Goal: Task Accomplishment & Management: Complete application form

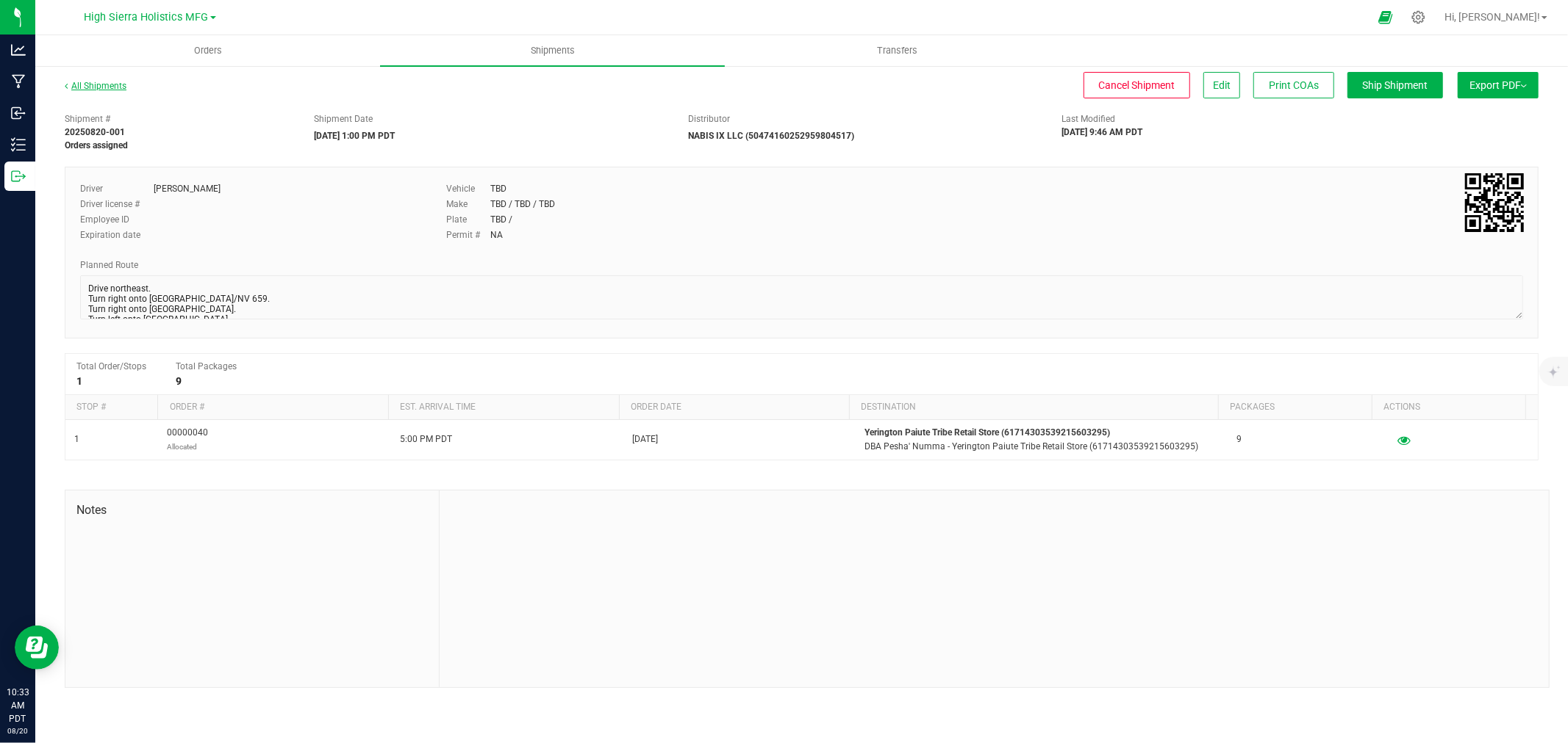
click at [107, 81] on link "All Shipments" at bounding box center [95, 86] width 61 height 10
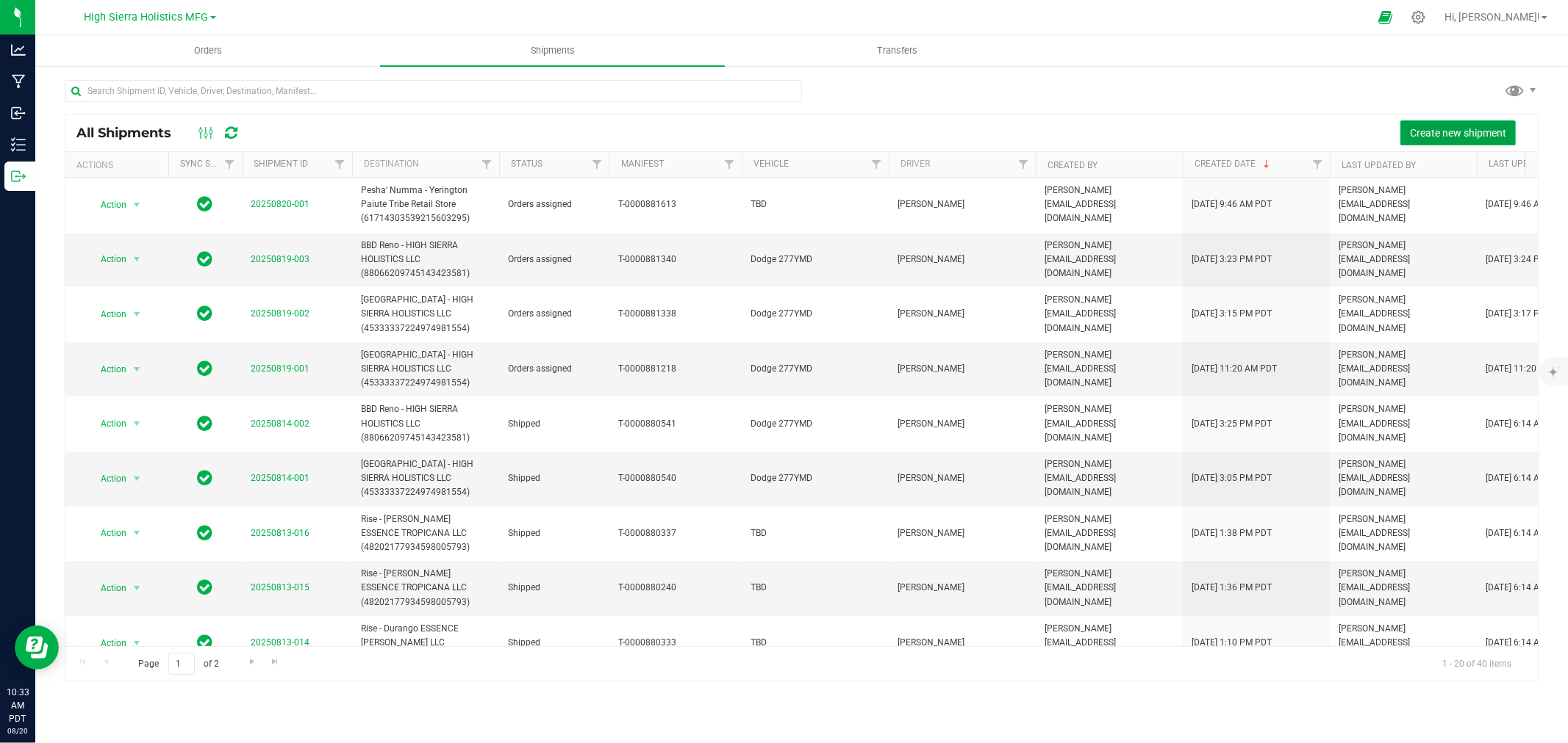
click at [1424, 132] on span "Create new shipment" at bounding box center [1457, 133] width 96 height 12
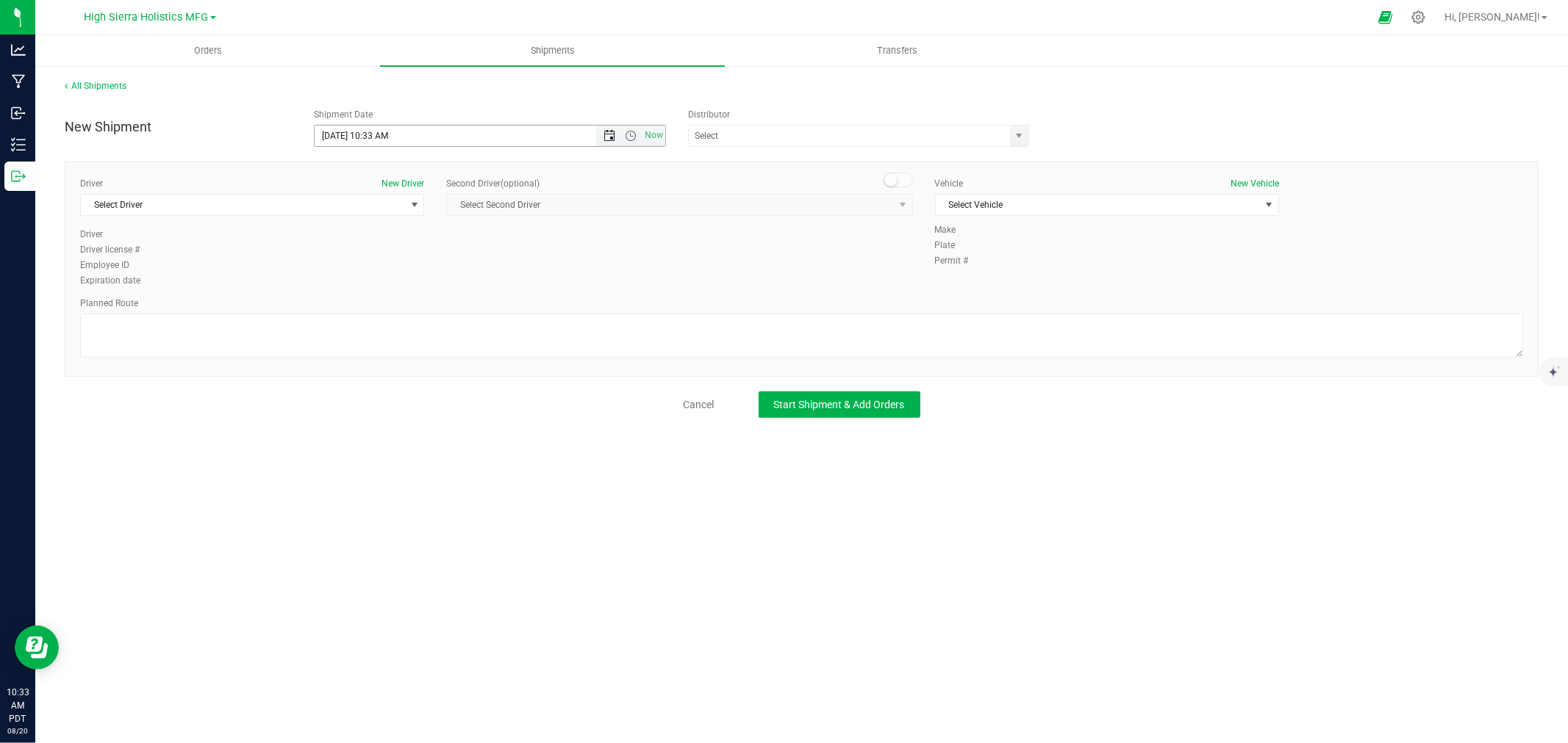
click at [610, 135] on span "Open the date view" at bounding box center [610, 136] width 12 height 12
click at [388, 283] on link "20" at bounding box center [391, 285] width 21 height 23
click at [630, 140] on span "Open the time view" at bounding box center [631, 136] width 12 height 12
click at [367, 194] on li "1:00 AM" at bounding box center [489, 198] width 349 height 19
type input "[DATE] 1:00 AM"
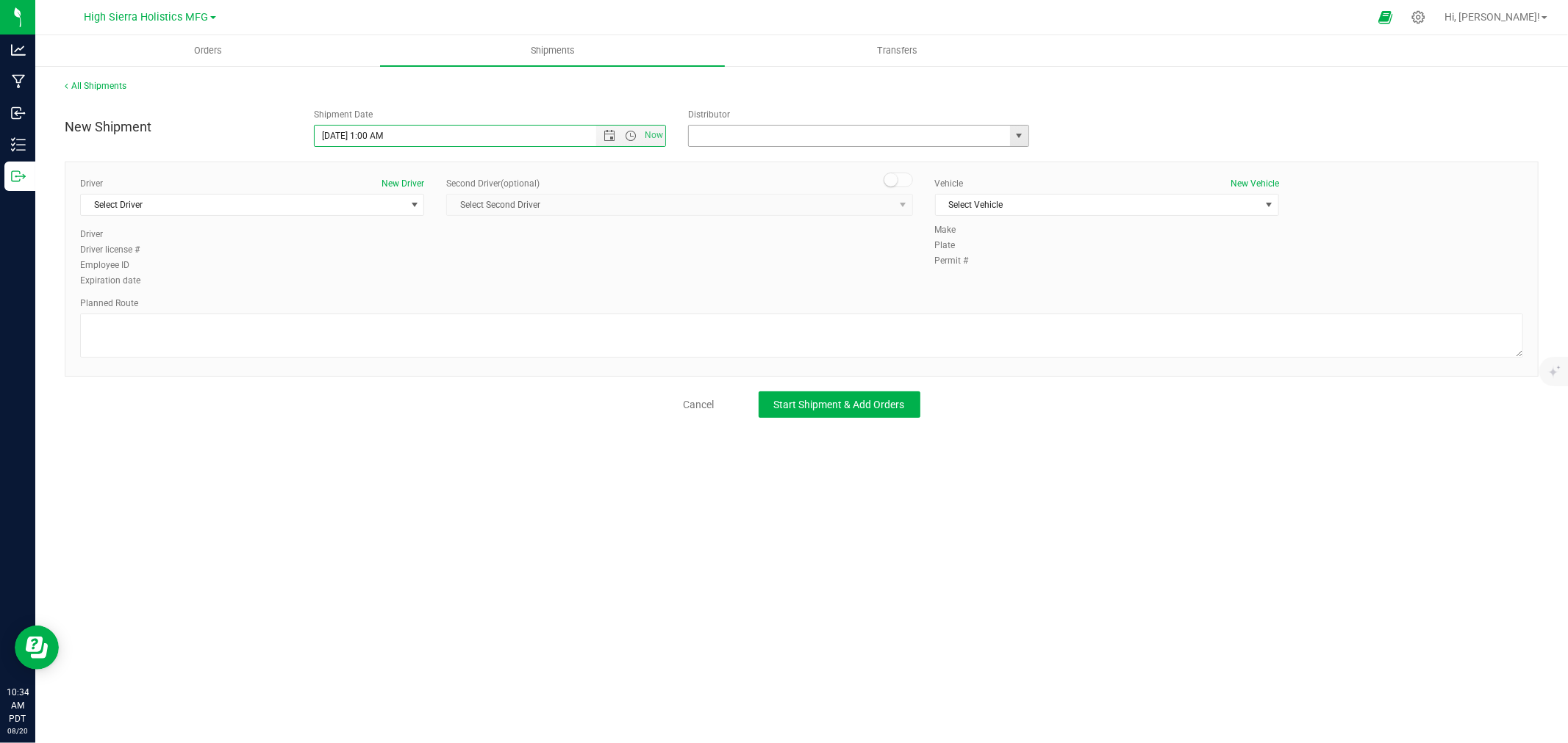
click at [854, 133] on input "text" at bounding box center [844, 135] width 311 height 20
click at [1018, 130] on span "select" at bounding box center [1020, 136] width 12 height 12
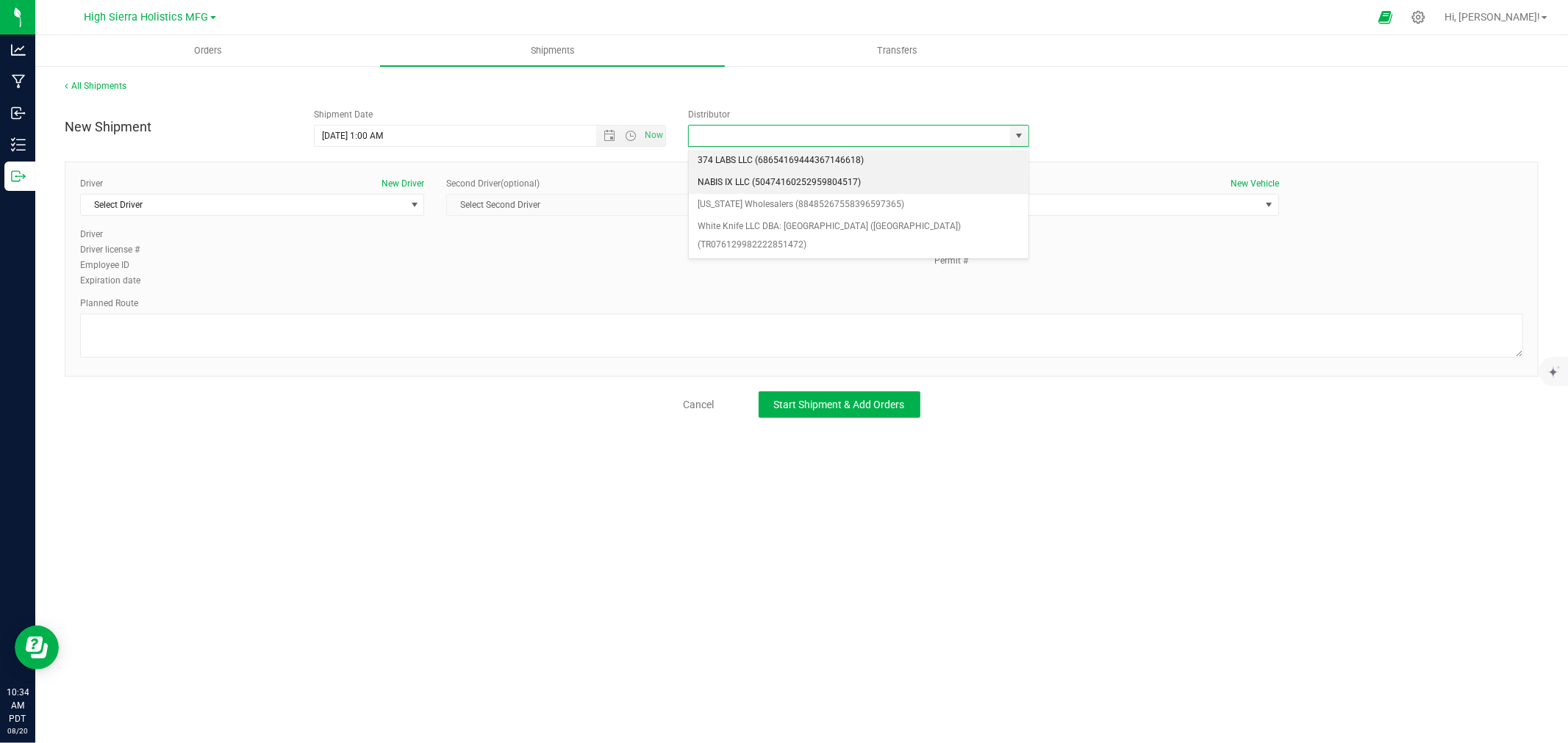
click at [789, 178] on li "NABIS IX LLC (50474160252959804517)" at bounding box center [859, 183] width 339 height 22
type input "NABIS IX LLC (50474160252959804517)"
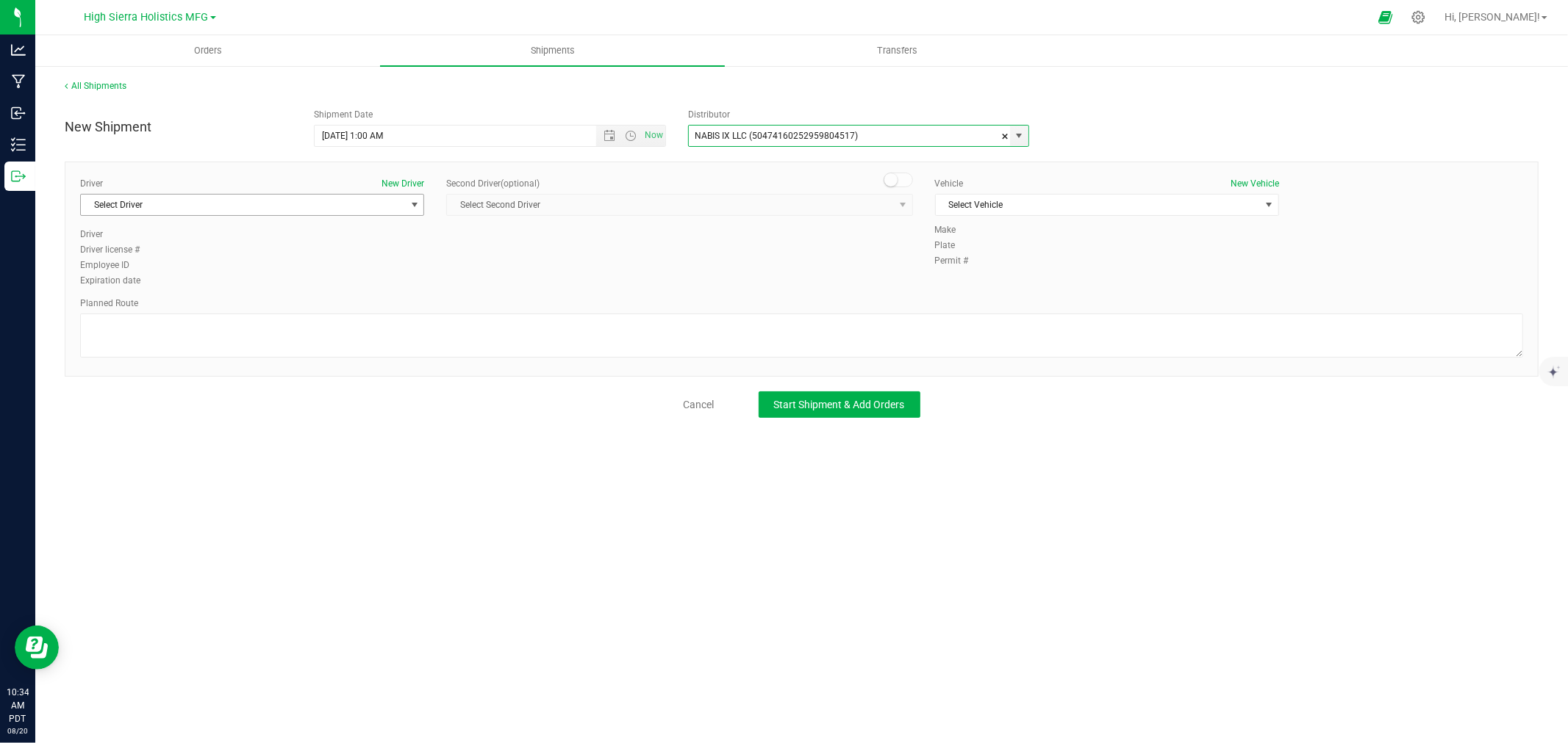
click at [351, 207] on span "Select Driver" at bounding box center [243, 204] width 324 height 20
click at [137, 290] on li "[PERSON_NAME]" at bounding box center [252, 289] width 343 height 22
click at [1027, 199] on span "Select Vehicle" at bounding box center [1097, 204] width 324 height 20
click at [980, 246] on li "TBD" at bounding box center [1107, 252] width 343 height 22
click at [229, 332] on textarea at bounding box center [801, 336] width 1443 height 44
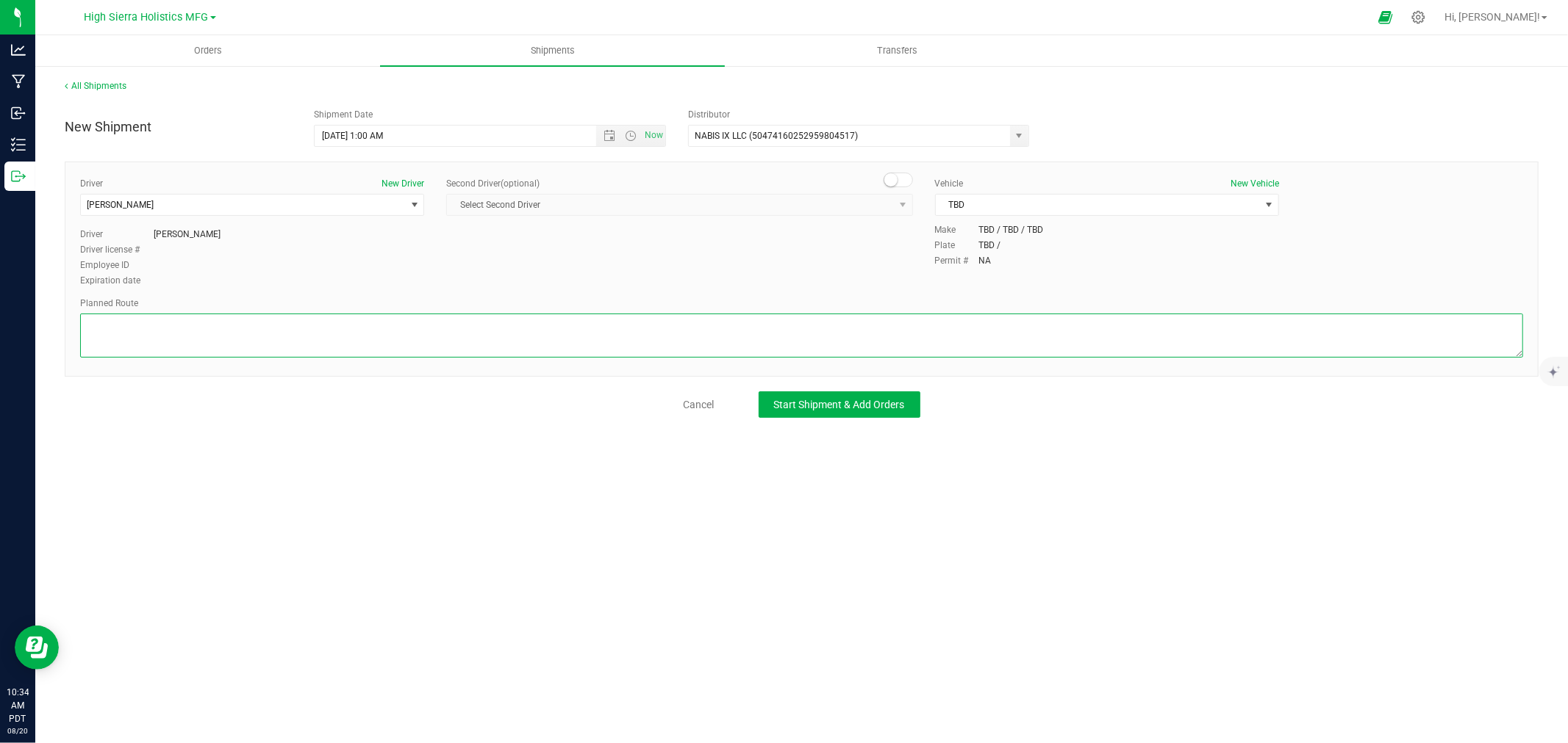
paste textarea "Drive northeast. Turn right onto [GEOGRAPHIC_DATA]/NV 659. Turn right onto [GEO…"
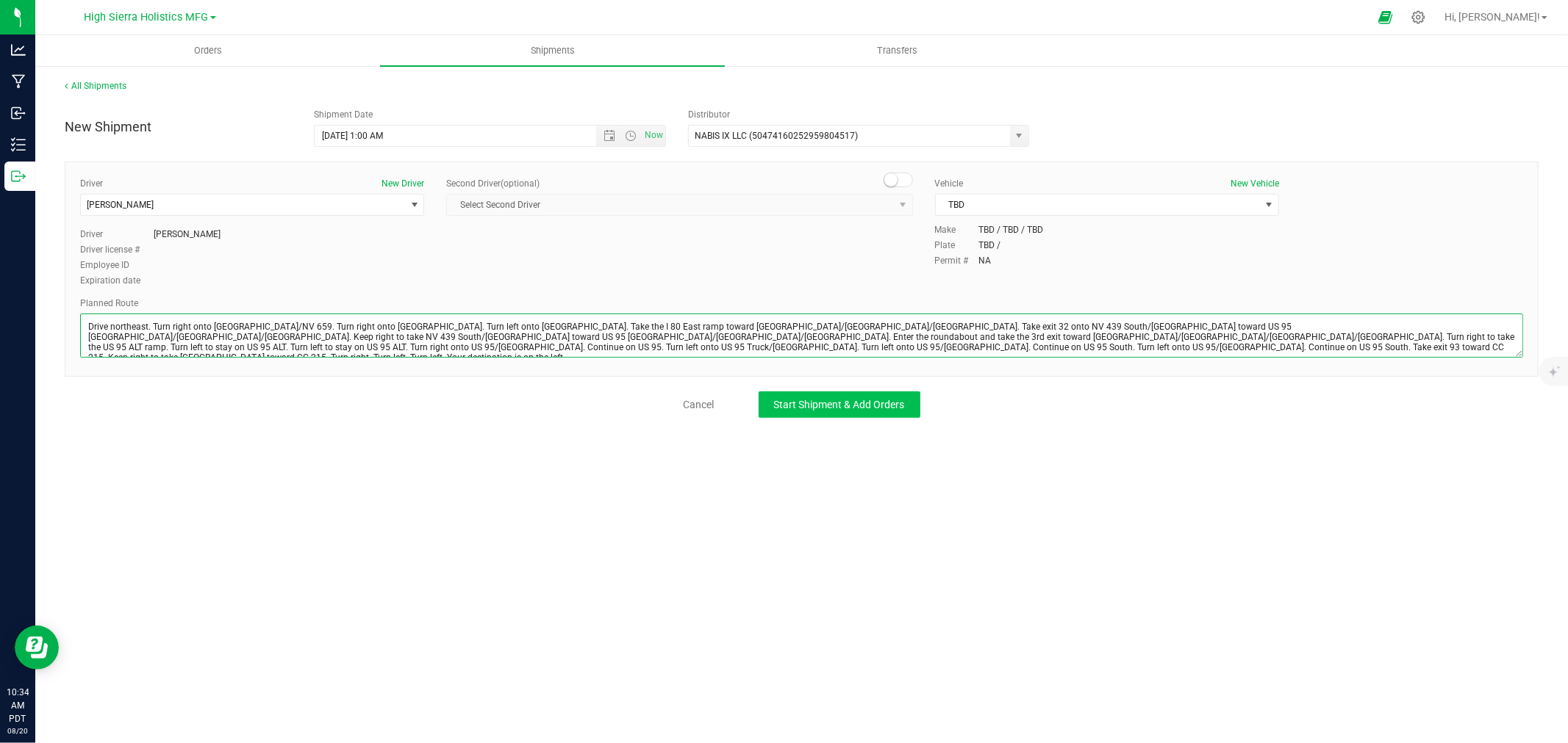
type textarea "Drive northeast. Turn right onto [GEOGRAPHIC_DATA]/NV 659. Turn right onto [GEO…"
click at [818, 399] on span "Start Shipment & Add Orders" at bounding box center [839, 405] width 130 height 12
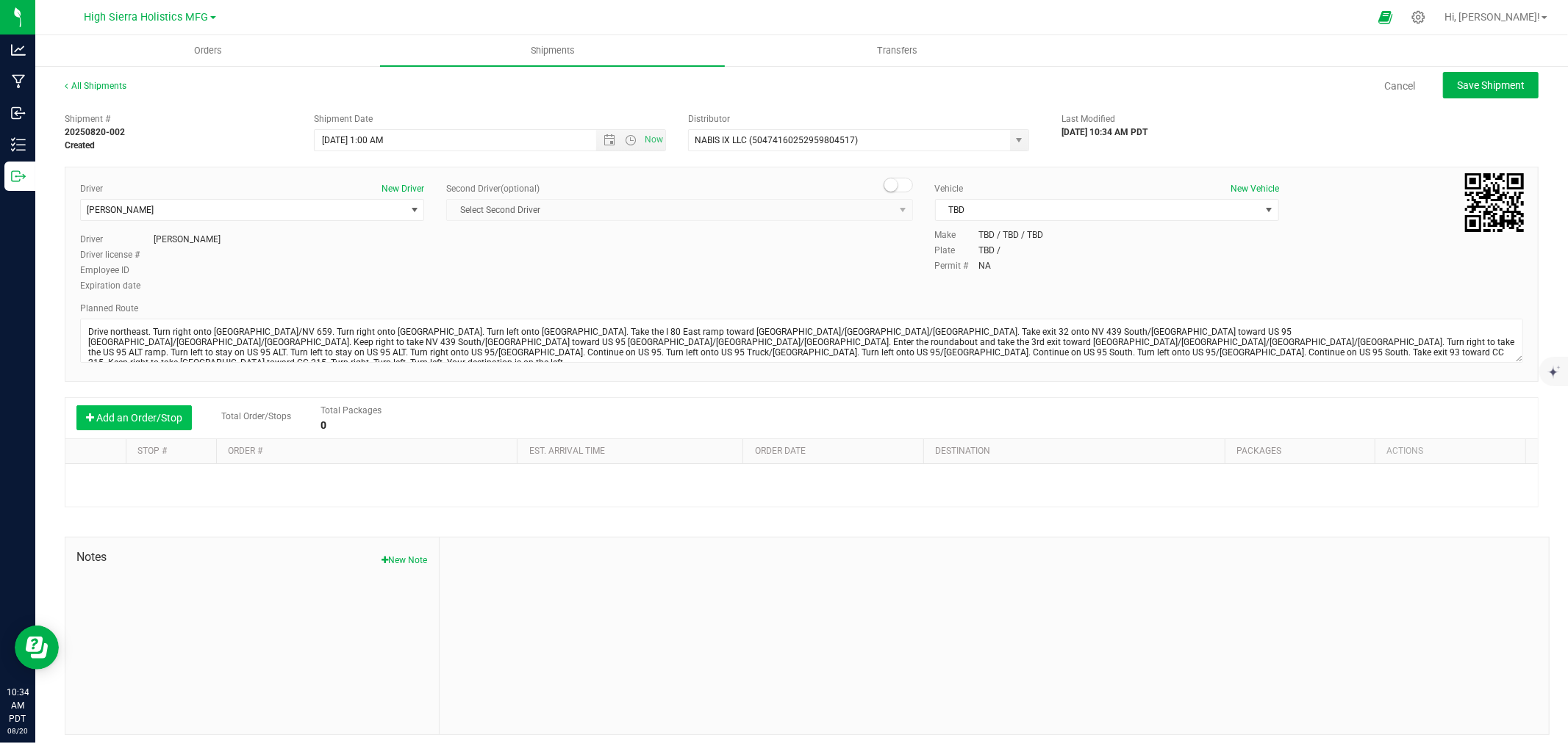
click at [133, 418] on button "Add an Order/Stop" at bounding box center [134, 418] width 115 height 25
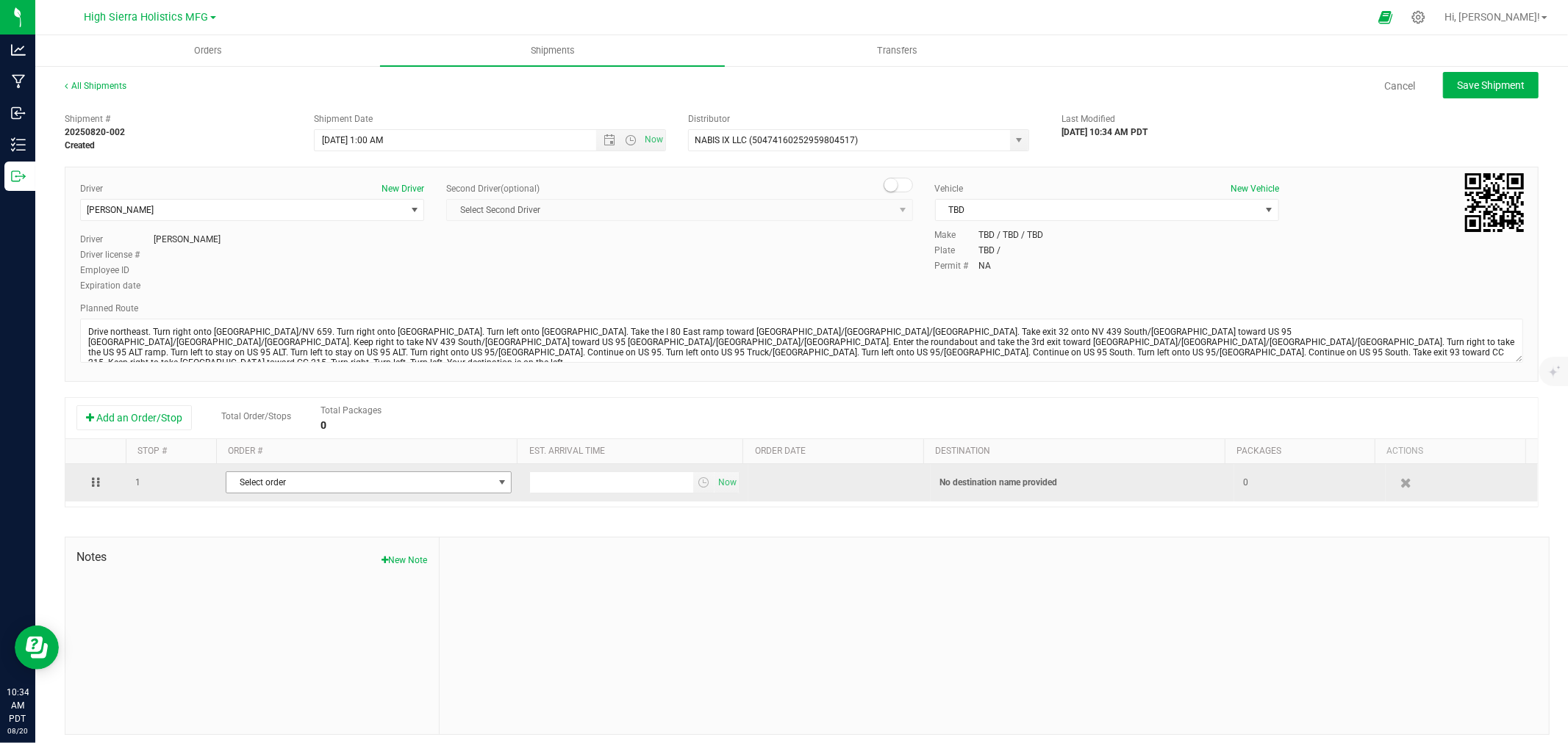
click at [500, 478] on span "select" at bounding box center [502, 482] width 19 height 20
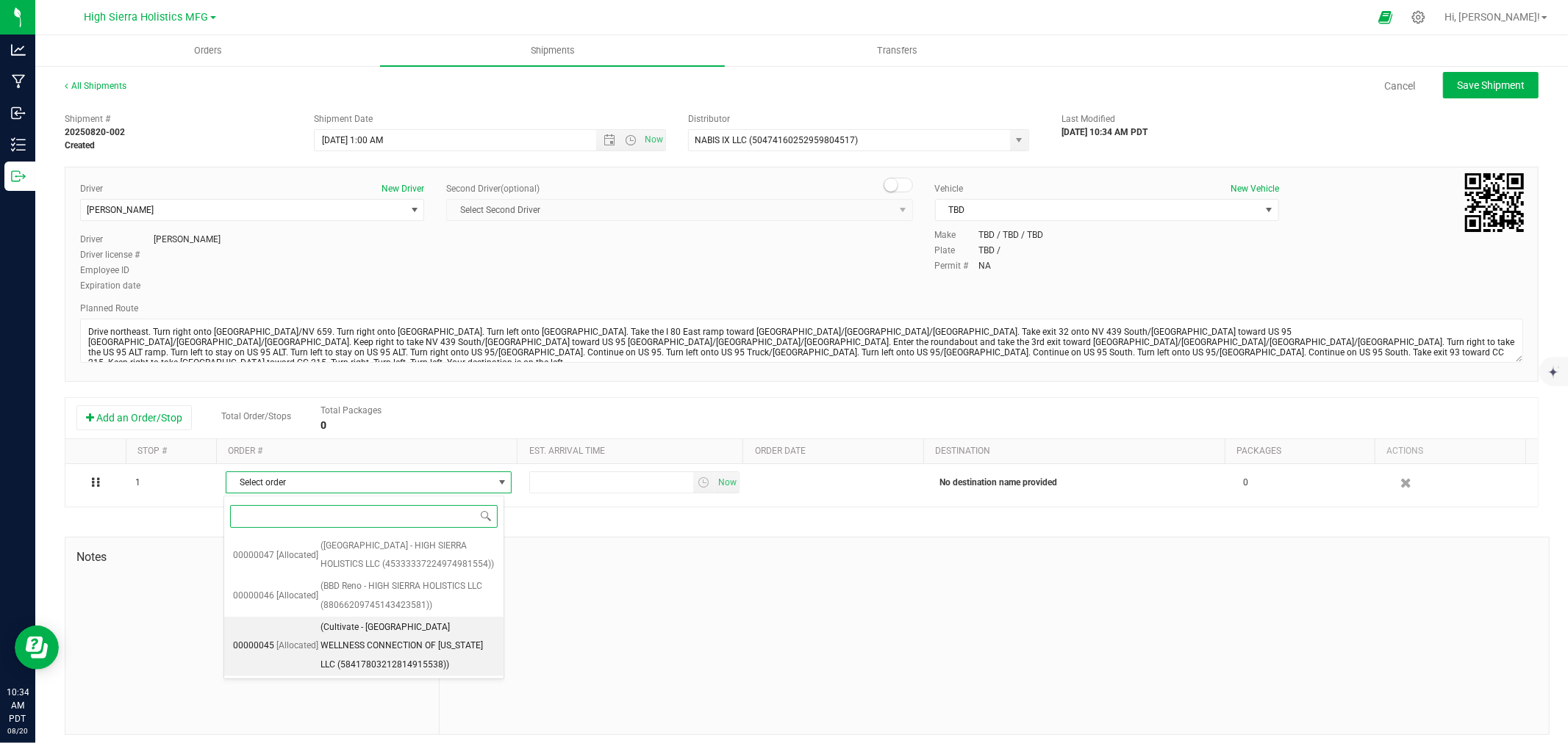
click at [434, 640] on span "(Cultivate - [GEOGRAPHIC_DATA] WELLNESS CONNECTION OF [US_STATE] LLC (584178032…" at bounding box center [408, 647] width 174 height 56
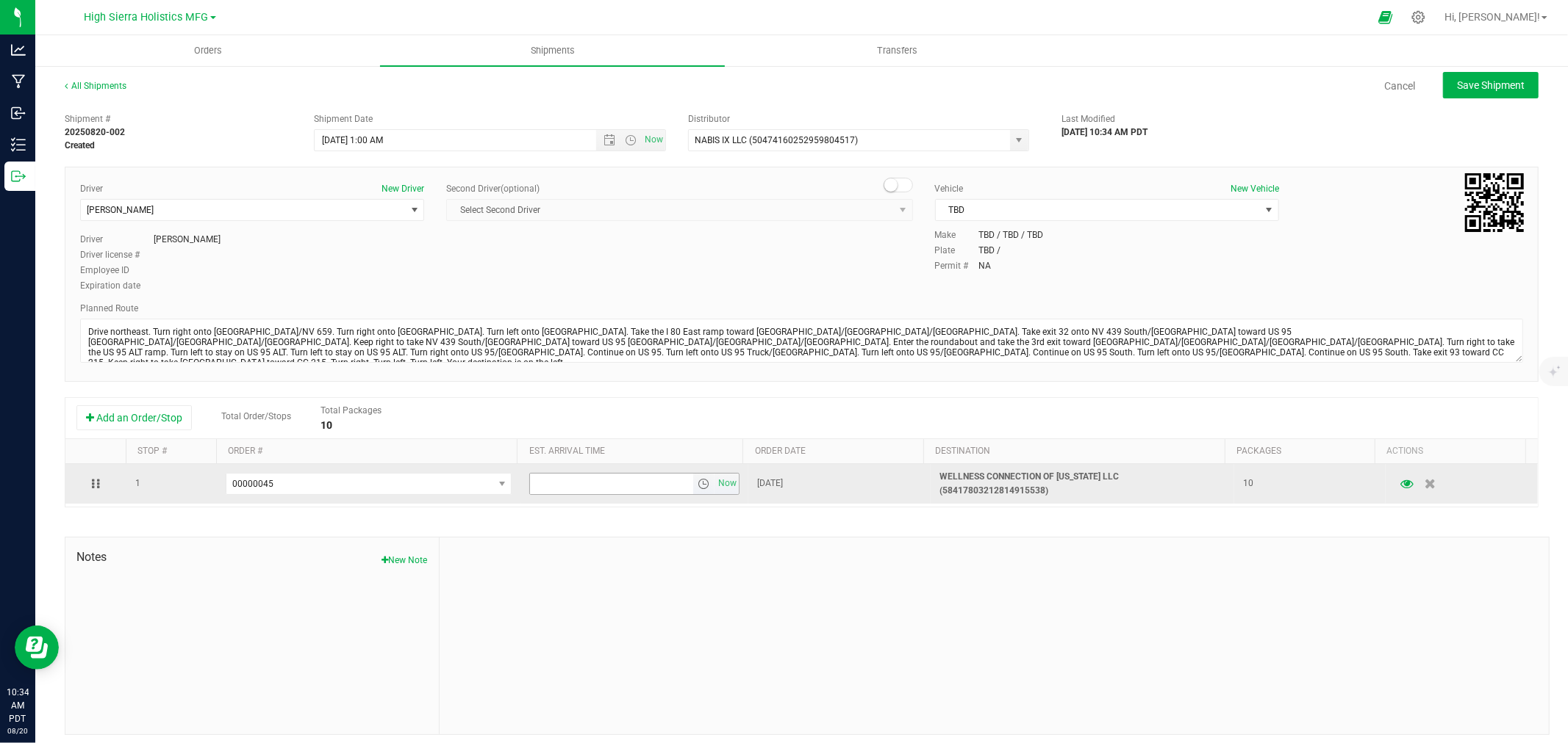
click at [697, 486] on span "select" at bounding box center [703, 484] width 12 height 12
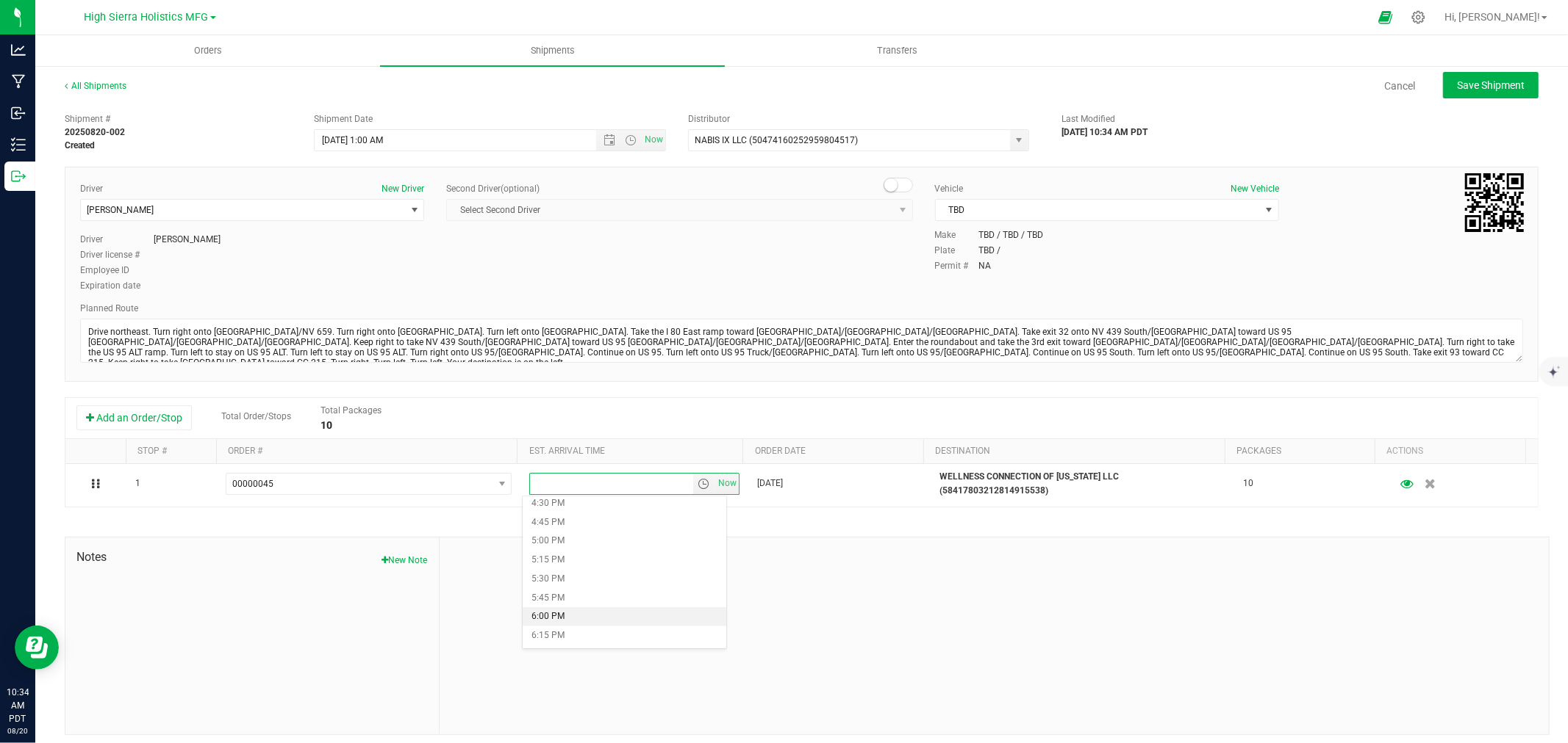
scroll to position [1224, 0]
click at [563, 567] on li "5:00 PM" at bounding box center [624, 568] width 203 height 19
click at [929, 526] on div "Shipment # 20250820-002 Created Shipment Date [DATE] 1:00 AM Now Distributor NA…" at bounding box center [801, 420] width 1473 height 630
click at [1456, 88] on span "Save Shipment" at bounding box center [1490, 85] width 67 height 12
type input "[DATE] 8:00 AM"
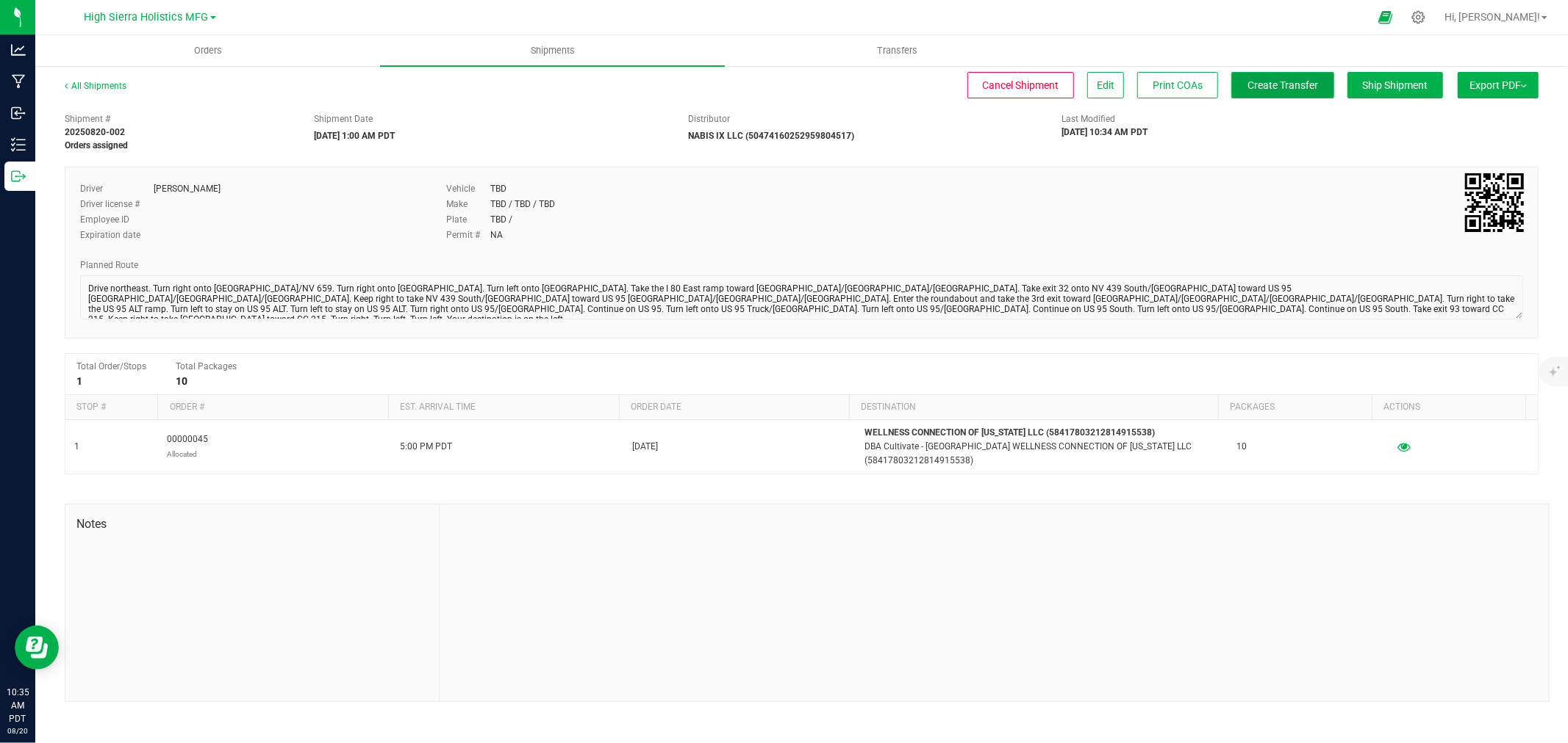
click at [1251, 91] on button "Create Transfer" at bounding box center [1282, 84] width 103 height 26
